Goal: Task Accomplishment & Management: Manage account settings

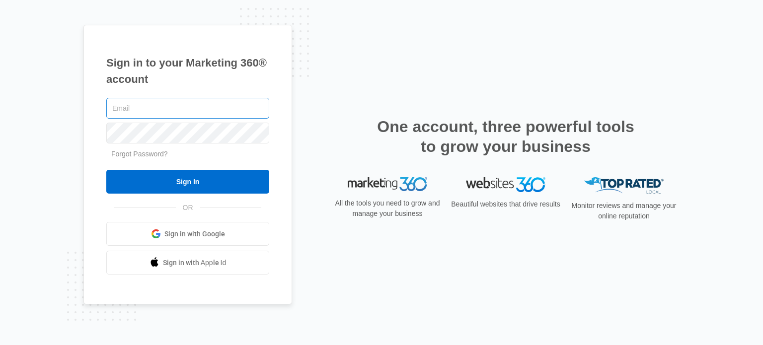
click at [244, 109] on input "text" at bounding box center [187, 108] width 163 height 21
type input "[EMAIL_ADDRESS][DOMAIN_NAME]"
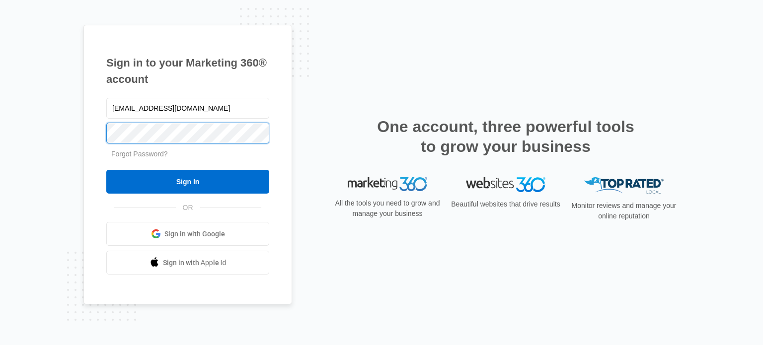
click at [106, 170] on input "Sign In" at bounding box center [187, 182] width 163 height 24
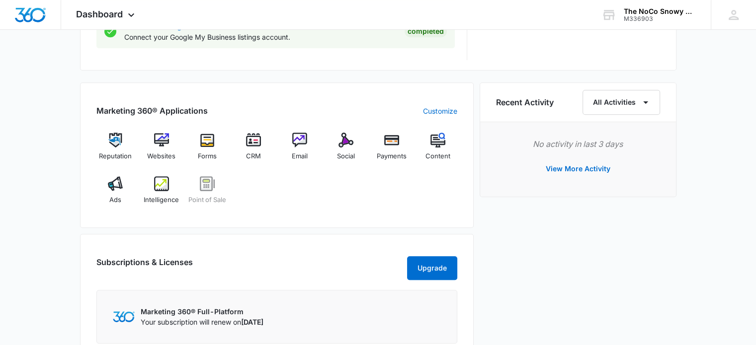
scroll to position [566, 0]
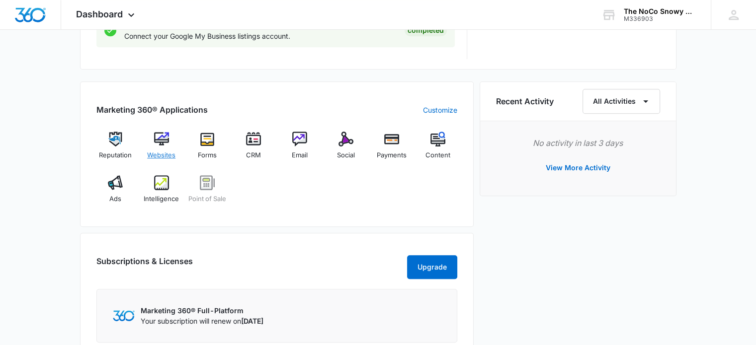
click at [160, 139] on img at bounding box center [161, 139] width 15 height 15
